Goal: Information Seeking & Learning: Learn about a topic

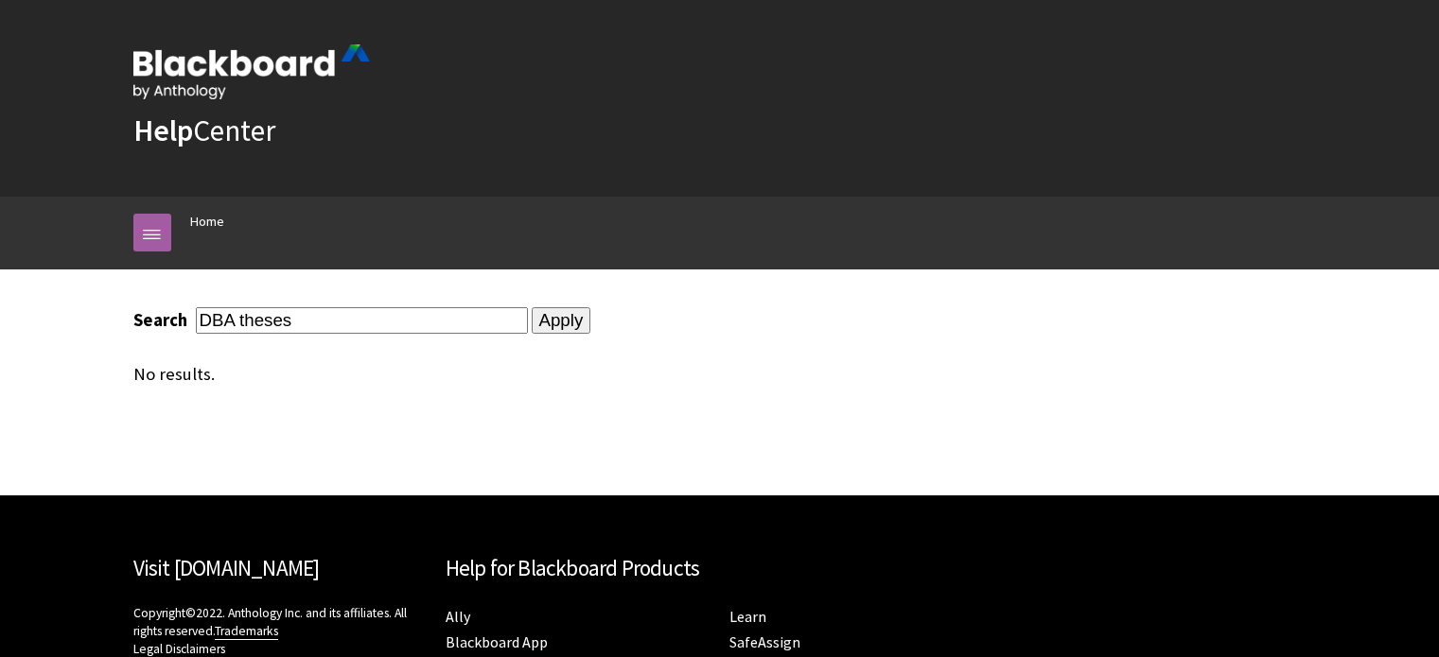
scroll to position [185, 0]
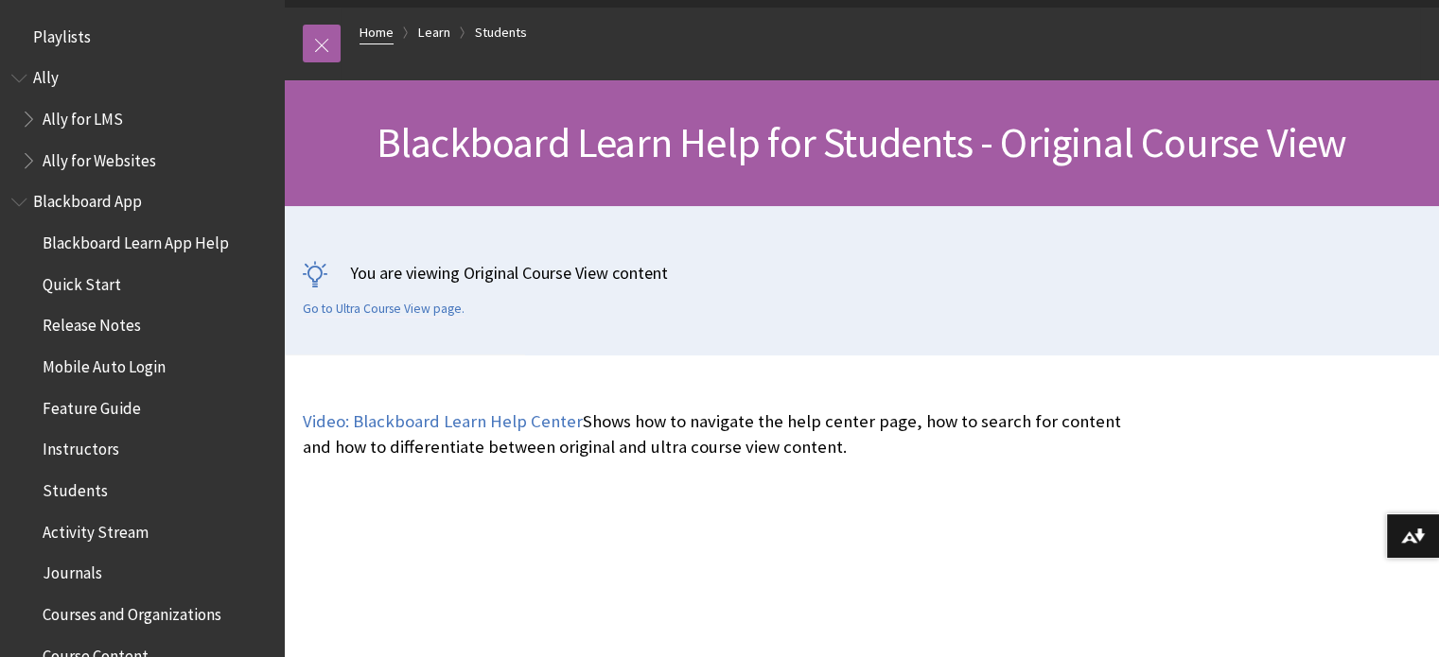
click at [383, 33] on link "Home" at bounding box center [376, 33] width 34 height 24
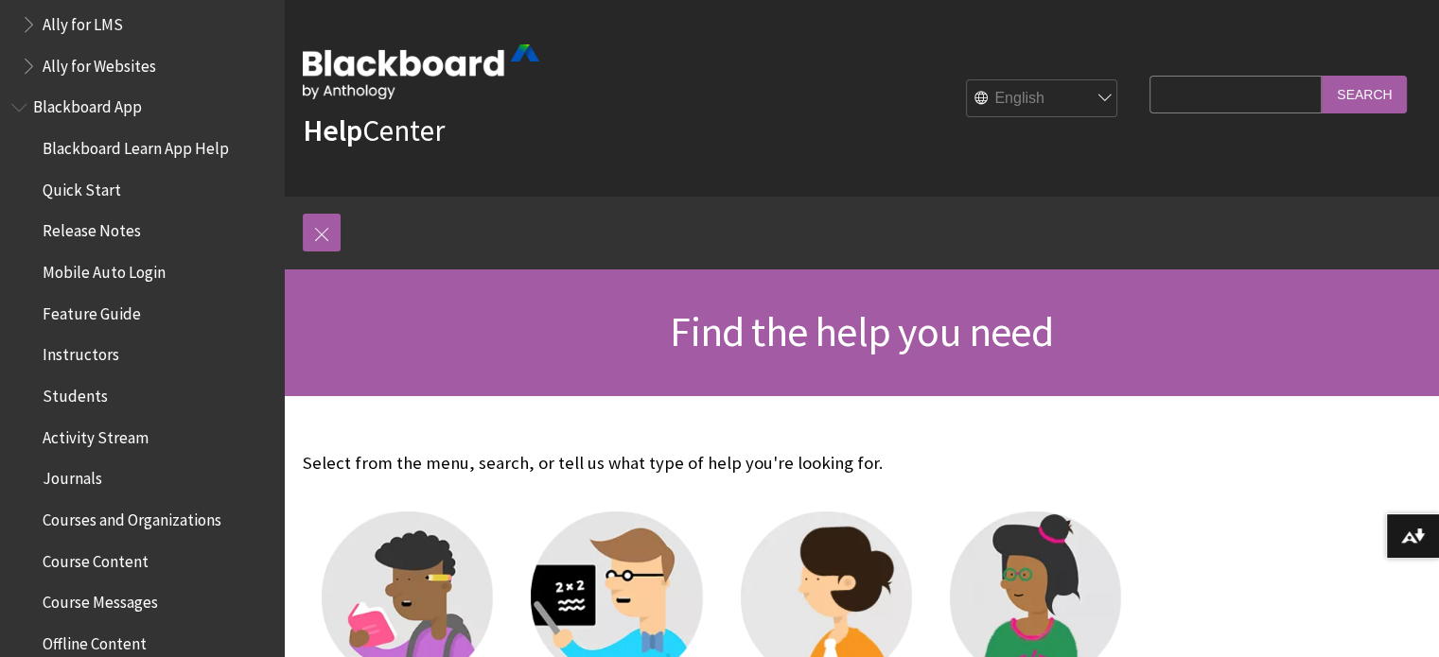
scroll to position [189, 0]
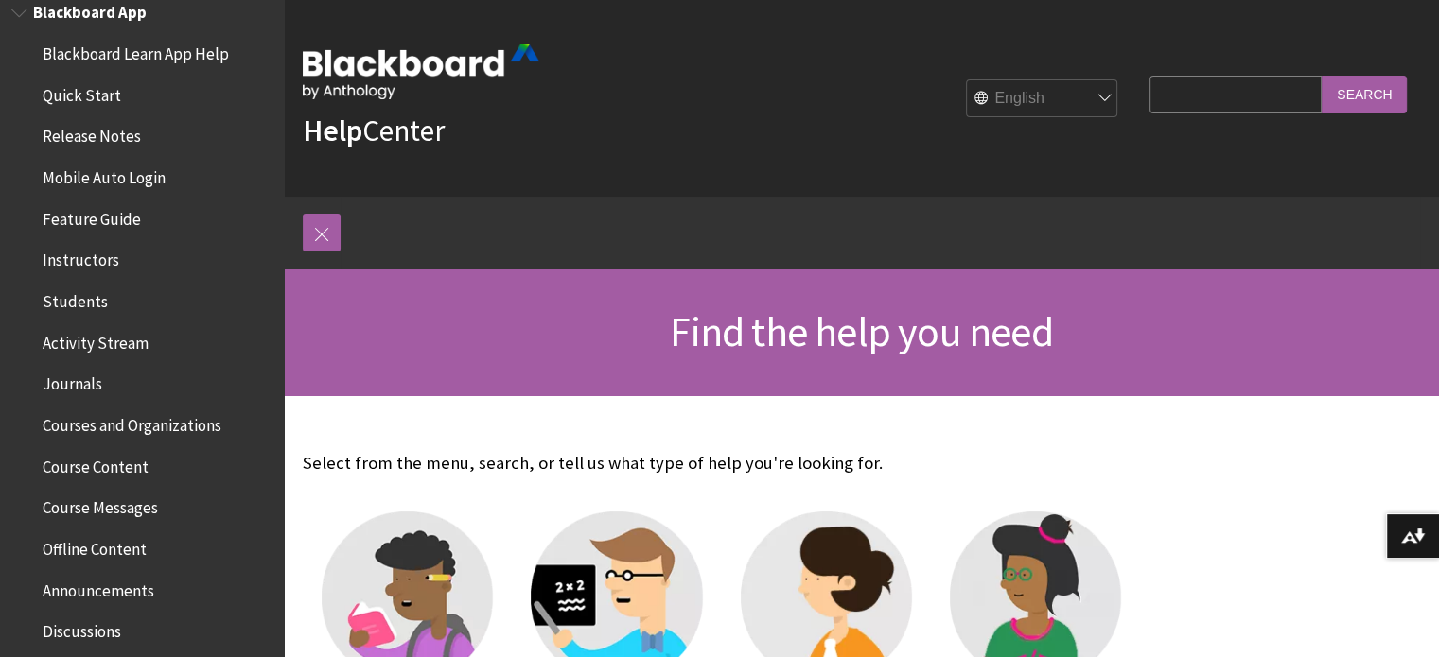
click at [166, 426] on span "Courses and Organizations" at bounding box center [132, 423] width 179 height 26
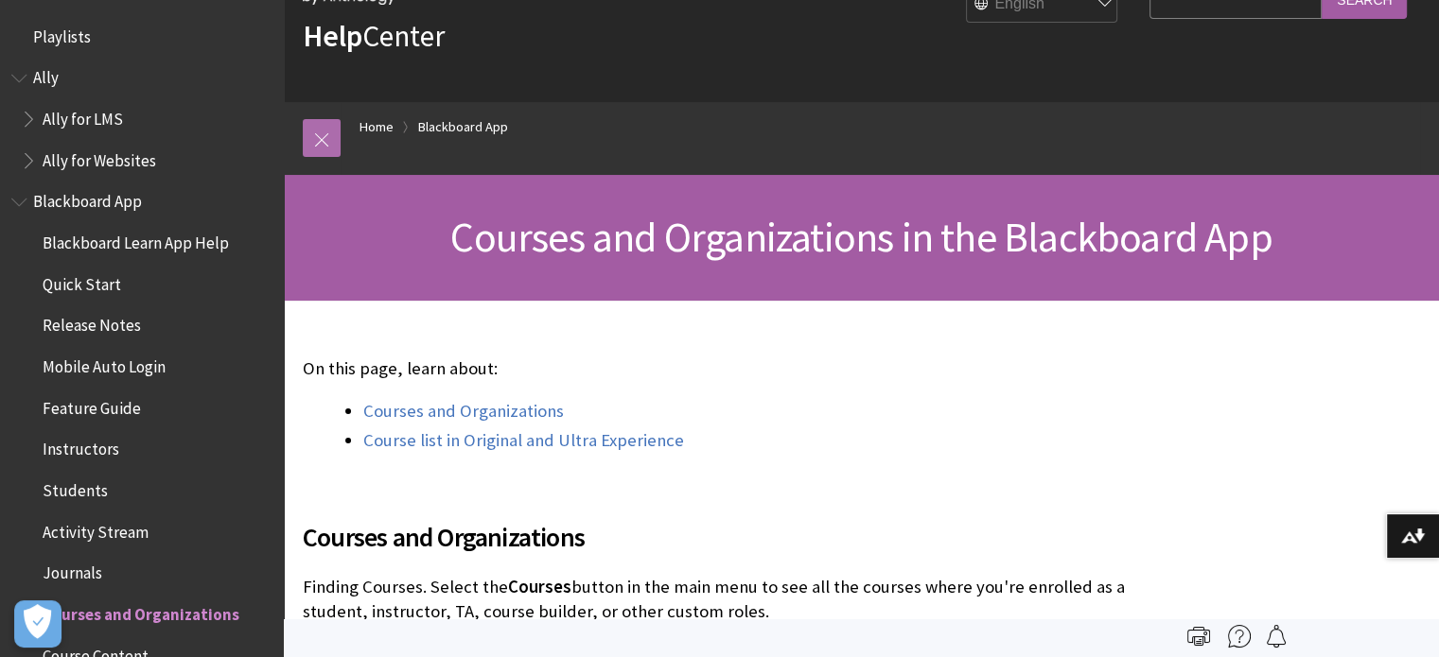
click at [314, 135] on link at bounding box center [322, 138] width 38 height 38
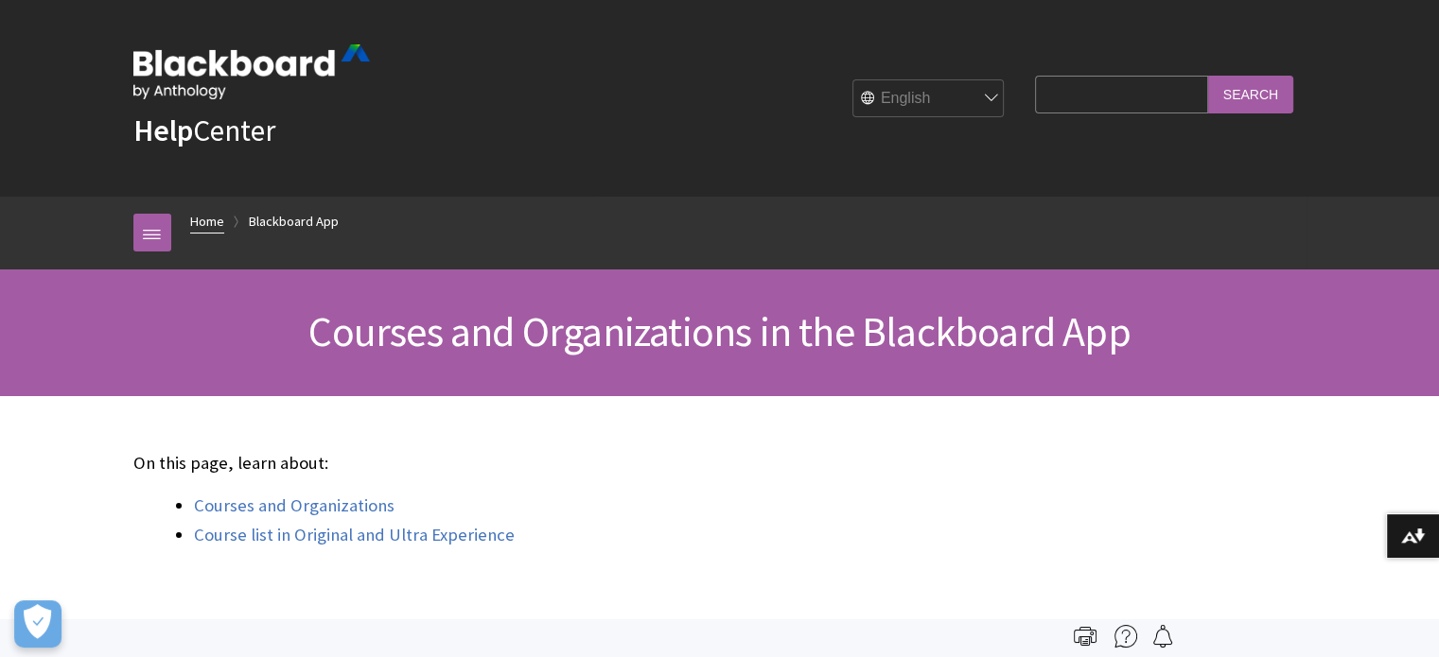
click at [201, 217] on link "Home" at bounding box center [207, 222] width 34 height 24
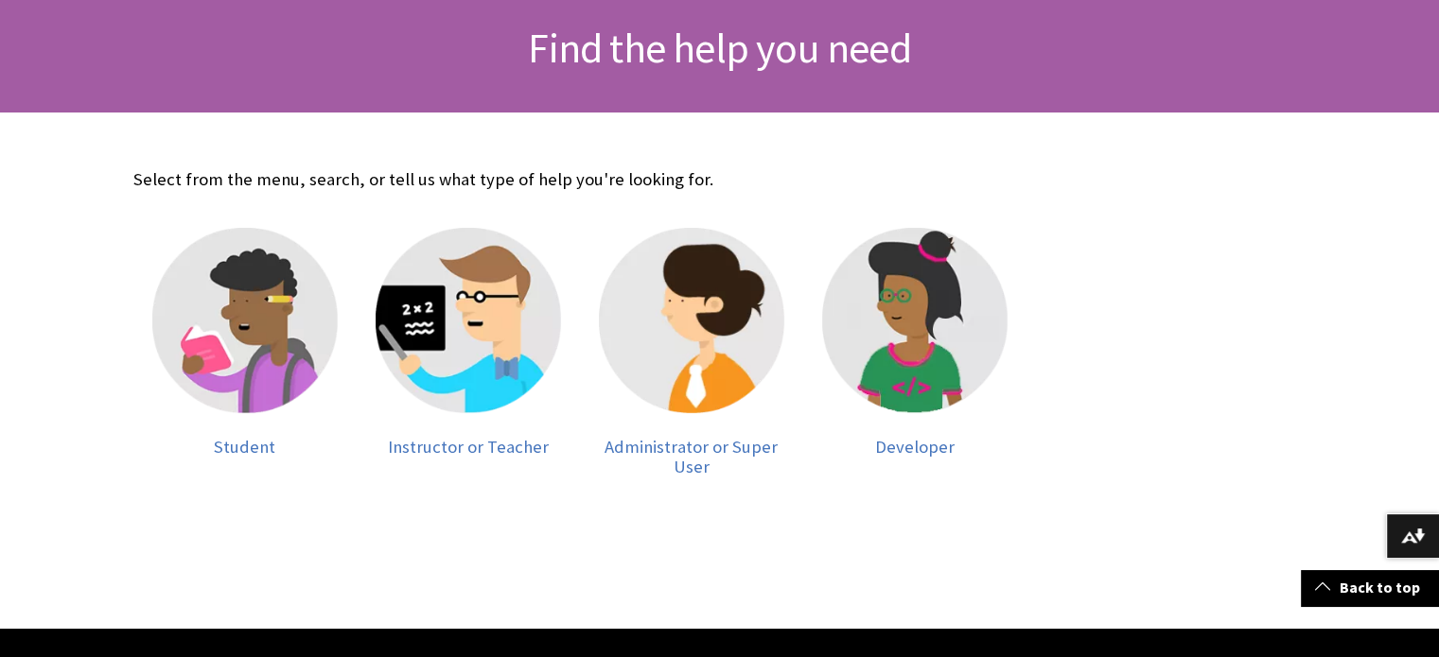
scroll to position [378, 0]
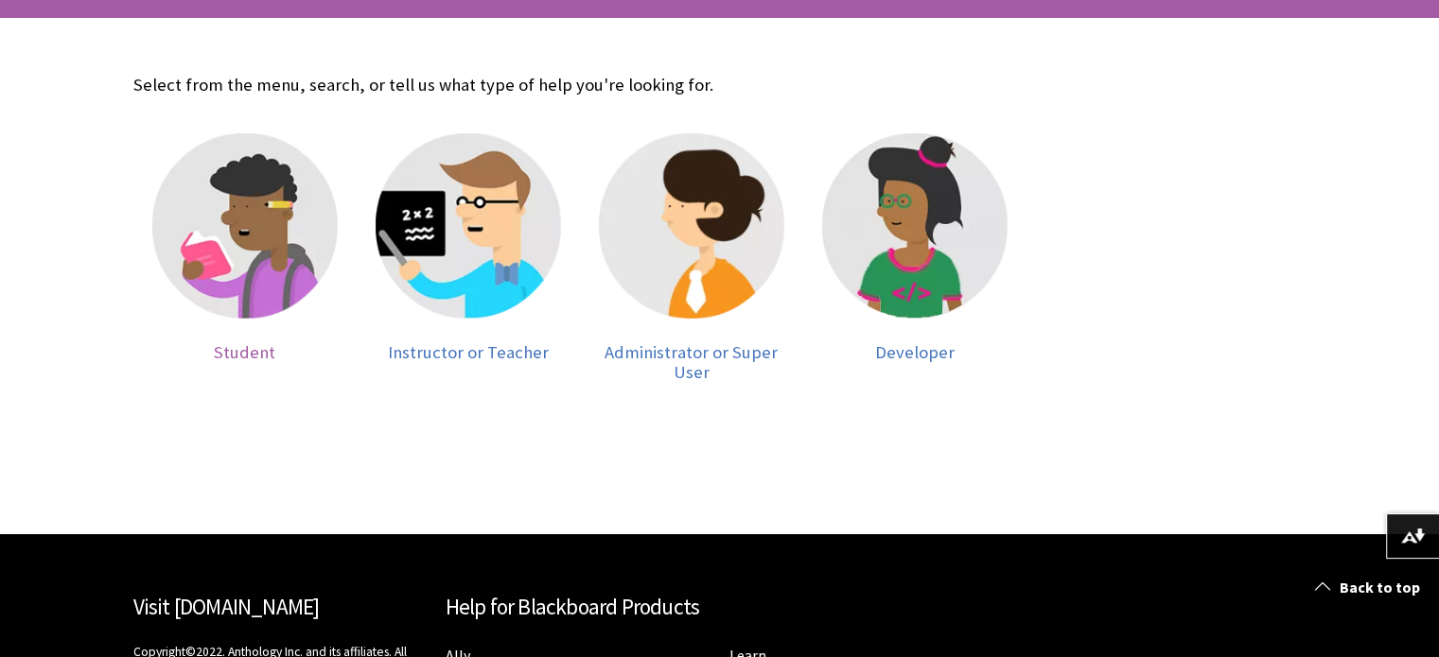
click at [249, 356] on span "Student" at bounding box center [244, 352] width 61 height 22
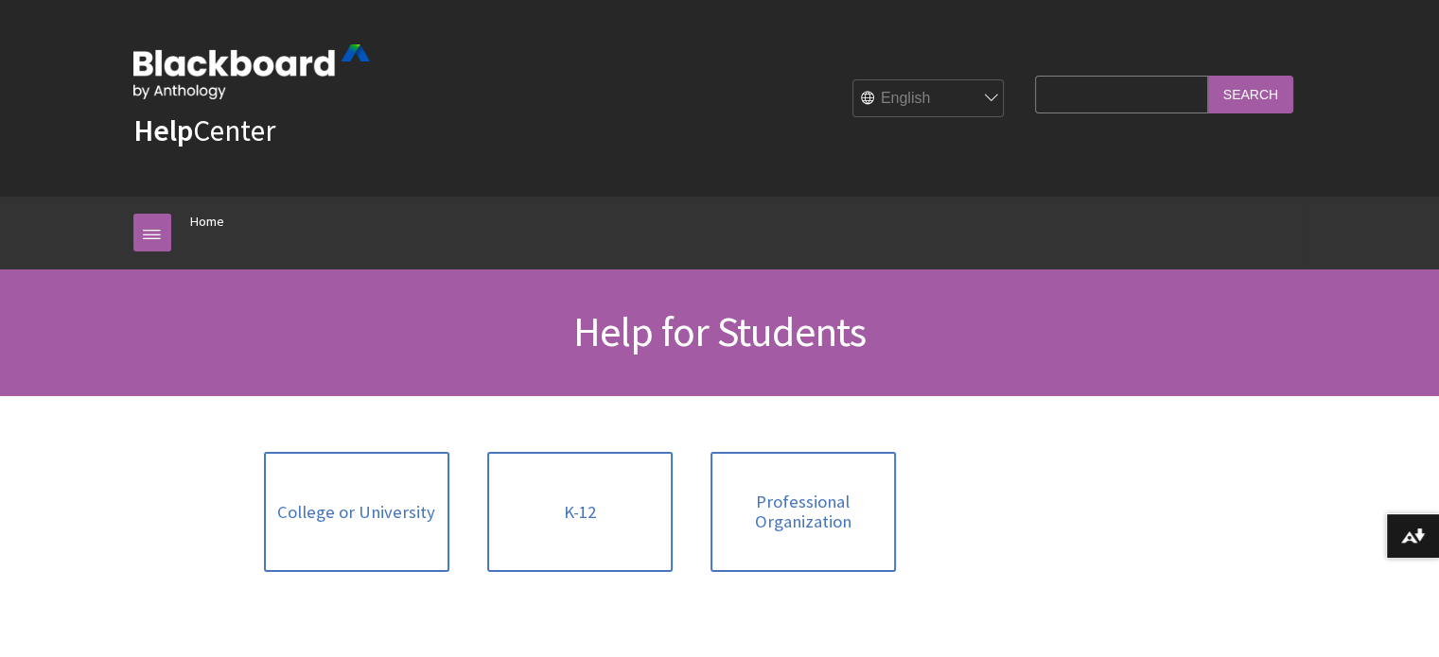
click at [1132, 99] on input "Search Query" at bounding box center [1121, 94] width 172 height 37
